Goal: Find specific page/section: Find specific page/section

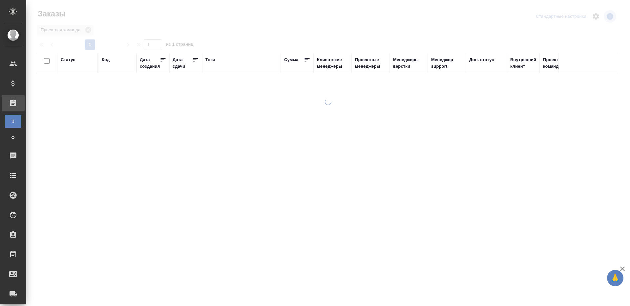
click at [214, 61] on div "Тэги" at bounding box center [210, 59] width 10 height 7
click at [76, 76] on div at bounding box center [78, 82] width 34 height 12
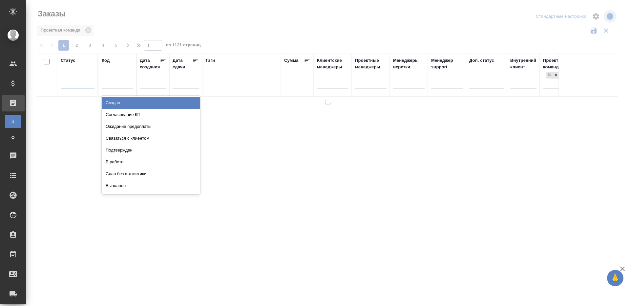
click at [128, 161] on div "В работе" at bounding box center [151, 162] width 98 height 12
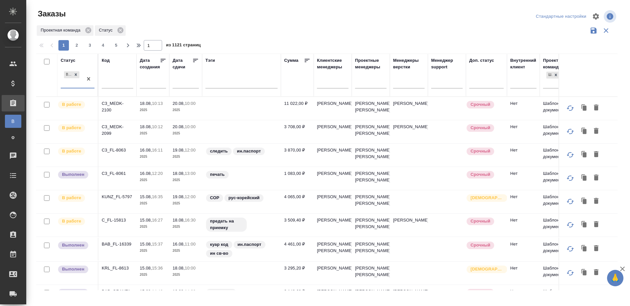
click at [193, 60] on icon at bounding box center [195, 60] width 7 height 7
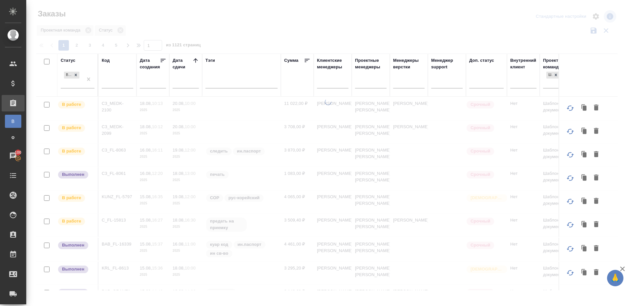
click at [256, 36] on div at bounding box center [328, 146] width 604 height 293
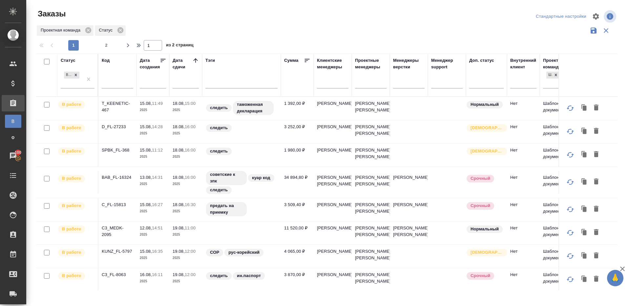
click at [294, 32] on div "Проектная команда Статус" at bounding box center [327, 30] width 582 height 12
click at [370, 80] on div at bounding box center [371, 82] width 32 height 10
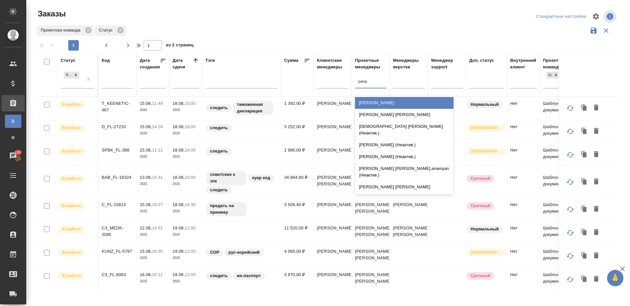
type input "[PERSON_NAME]"
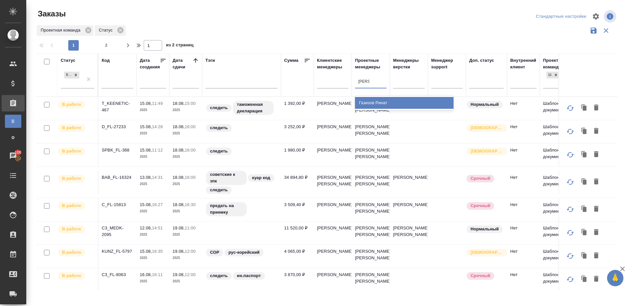
click at [376, 100] on div "Газизов Ринат" at bounding box center [404, 103] width 98 height 12
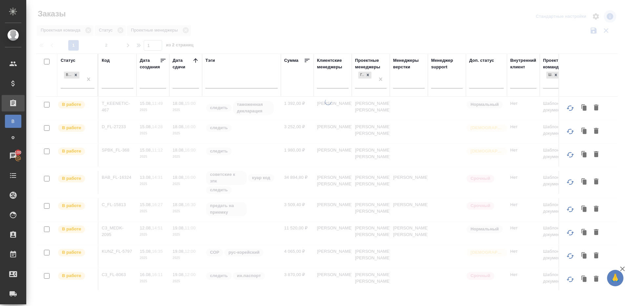
click at [384, 34] on div at bounding box center [328, 146] width 604 height 293
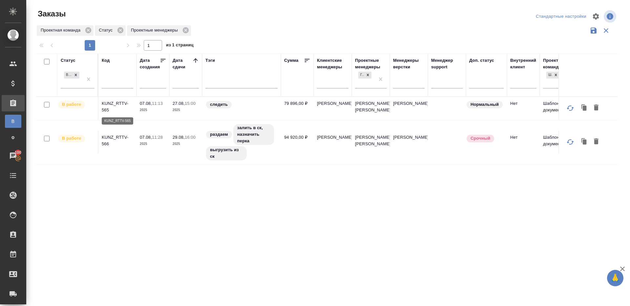
click at [117, 104] on p "KUNZ_RTTV-565" at bounding box center [118, 106] width 32 height 13
click at [116, 135] on p "KUNZ_RTTV-566" at bounding box center [118, 140] width 32 height 13
click at [70, 85] on div "В работе" at bounding box center [72, 79] width 22 height 18
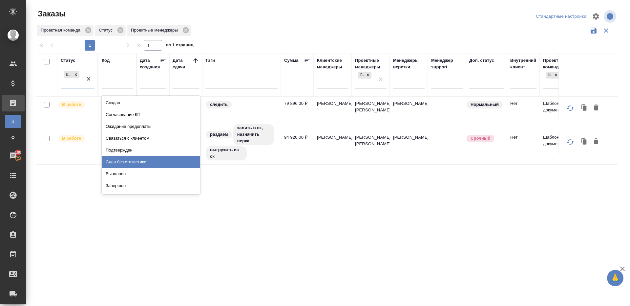
click at [130, 162] on div "Сдан без статистики" at bounding box center [151, 162] width 98 height 12
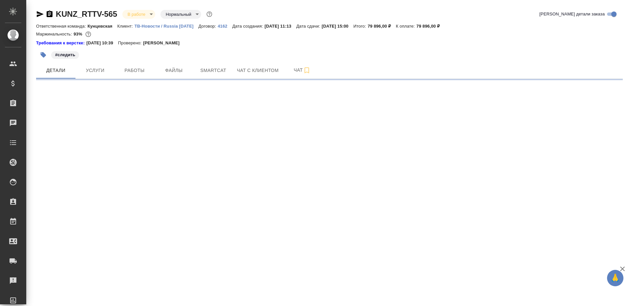
select select "RU"
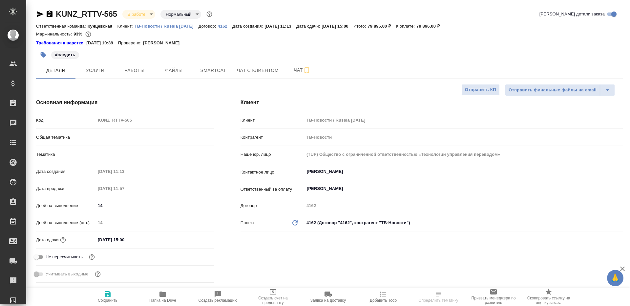
type textarea "x"
type input "[PERSON_NAME] [PERSON_NAME]"
type input "Газизов Ринат"
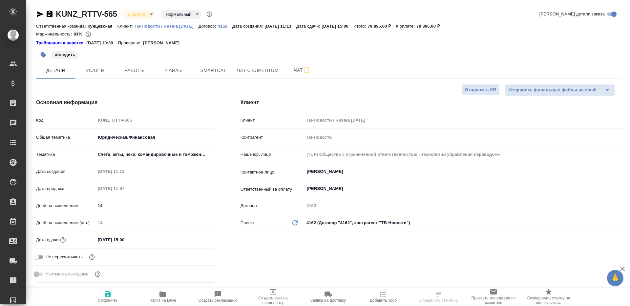
type textarea "x"
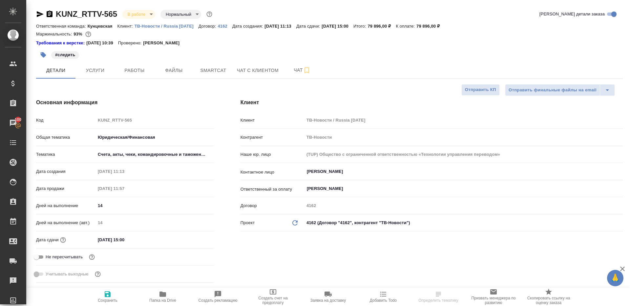
type textarea "x"
click at [133, 68] on span "Работы" at bounding box center [135, 70] width 32 height 8
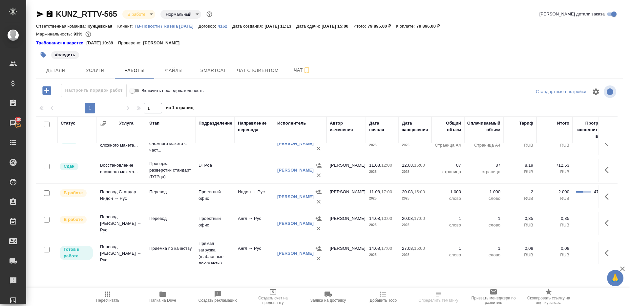
scroll to position [18, 0]
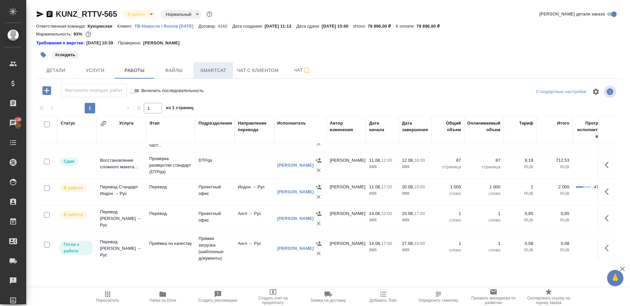
click at [216, 67] on span "Smartcat" at bounding box center [214, 70] width 32 height 8
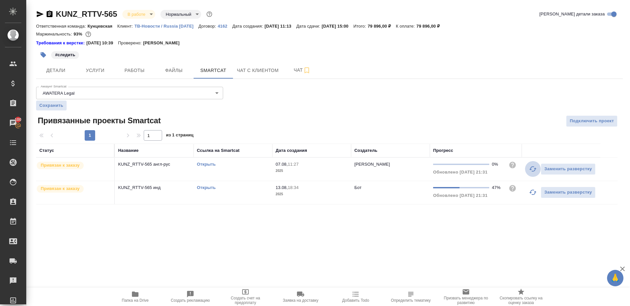
click at [535, 168] on icon "button" at bounding box center [532, 168] width 7 height 5
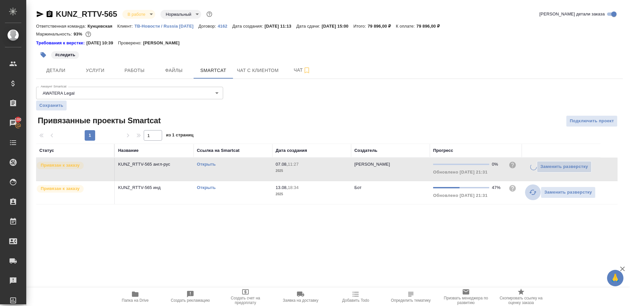
click at [533, 192] on icon "button" at bounding box center [533, 192] width 8 height 8
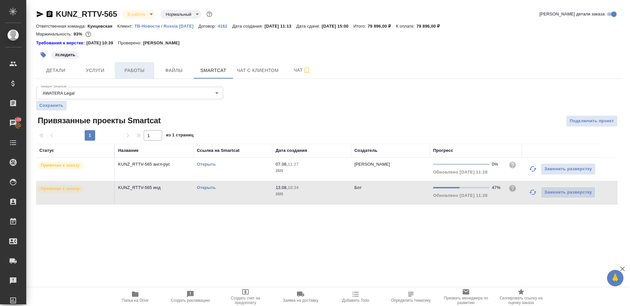
click at [130, 75] on button "Работы" at bounding box center [134, 70] width 39 height 16
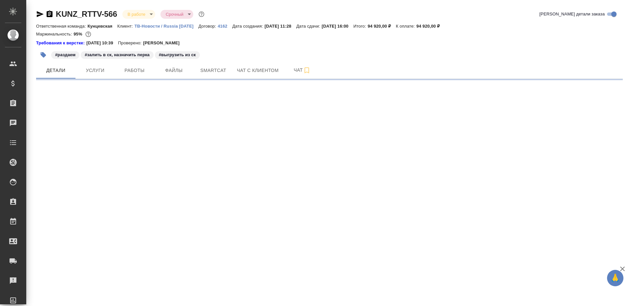
select select "RU"
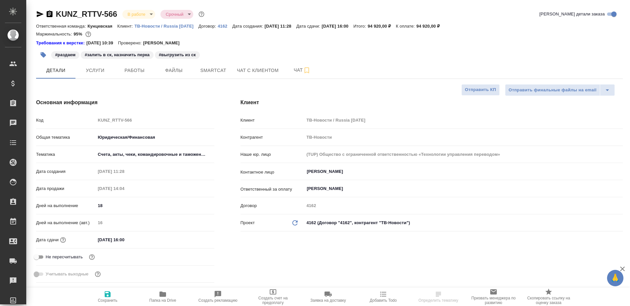
type textarea "x"
type input "[PERSON_NAME] [PERSON_NAME]"
type input "Газизов Ринат"
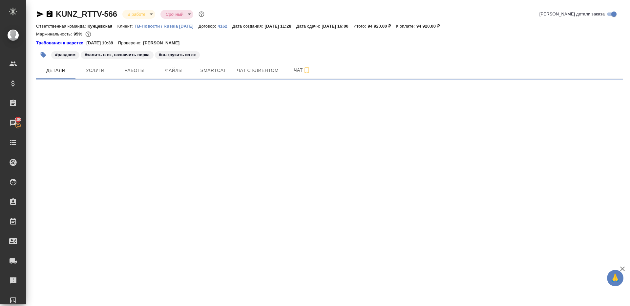
select select "RU"
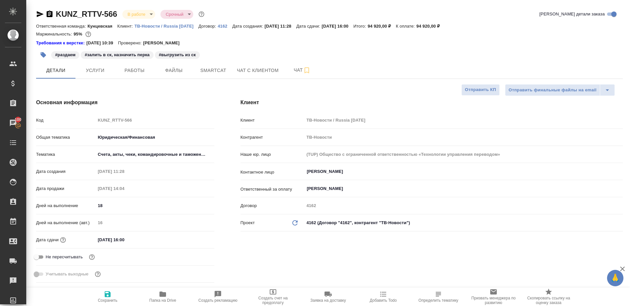
type textarea "x"
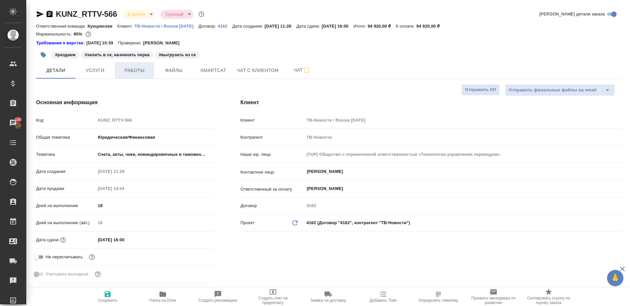
type textarea "x"
click at [142, 73] on span "Работы" at bounding box center [135, 70] width 32 height 8
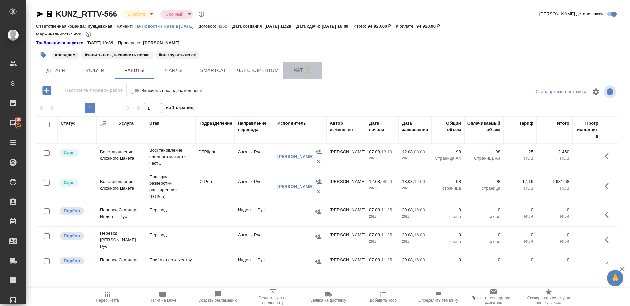
click at [290, 73] on span "Чат" at bounding box center [303, 70] width 32 height 8
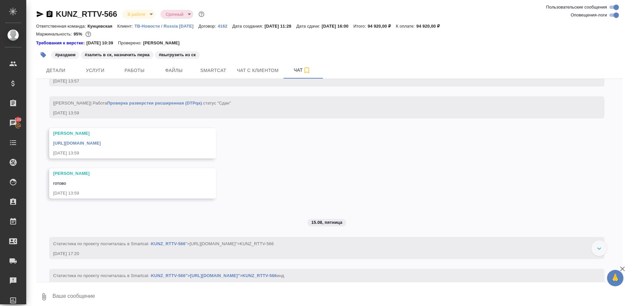
scroll to position [3528, 0]
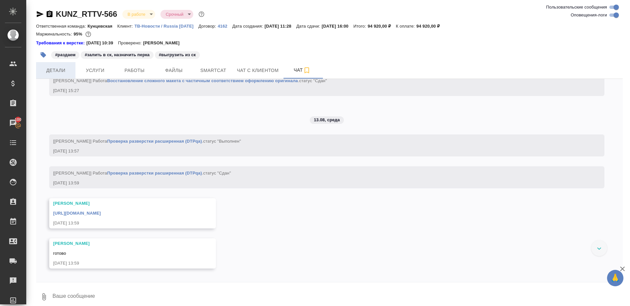
click at [61, 72] on span "Детали" at bounding box center [56, 70] width 32 height 8
